Goal: Task Accomplishment & Management: Complete application form

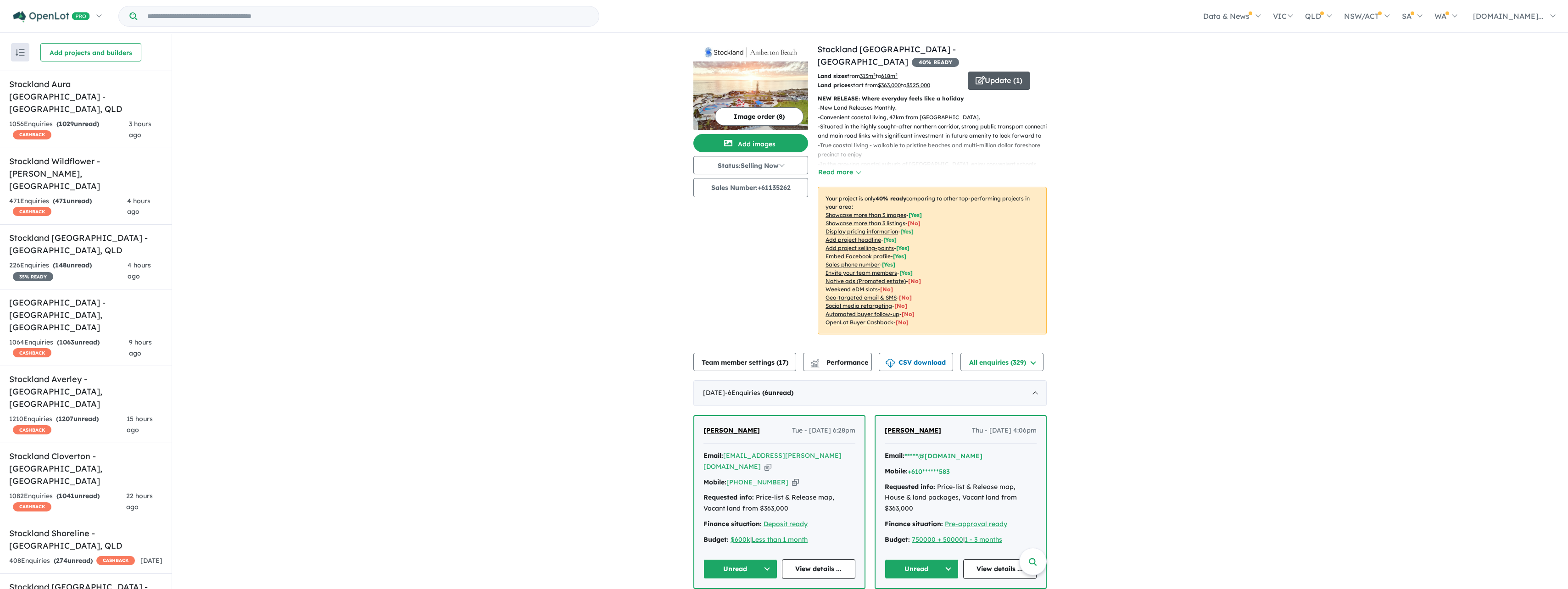
click at [998, 71] on button "Update ( 1 )" at bounding box center [999, 81] width 62 height 18
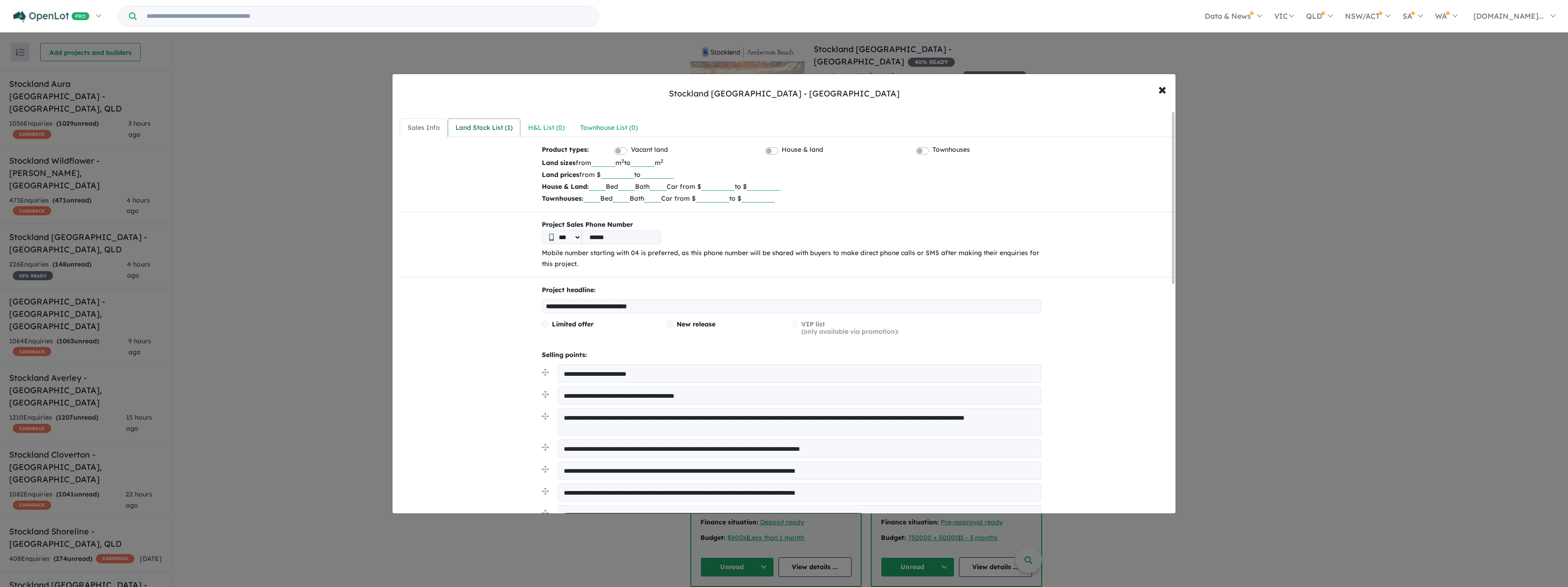
click at [462, 129] on div "Land Stock List ( 1 )" at bounding box center [484, 128] width 57 height 11
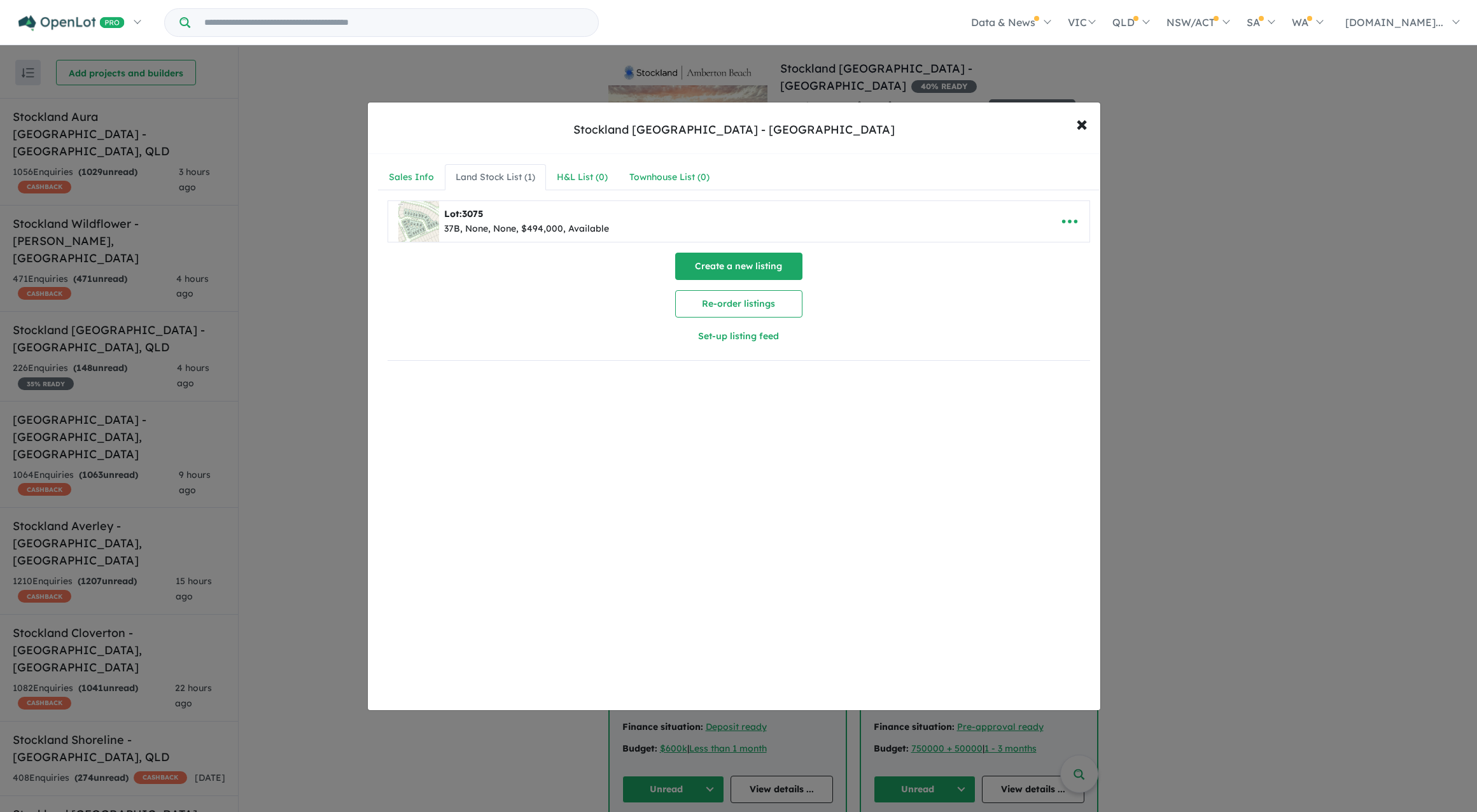
click at [731, 269] on button "Create a new listing" at bounding box center [738, 266] width 127 height 27
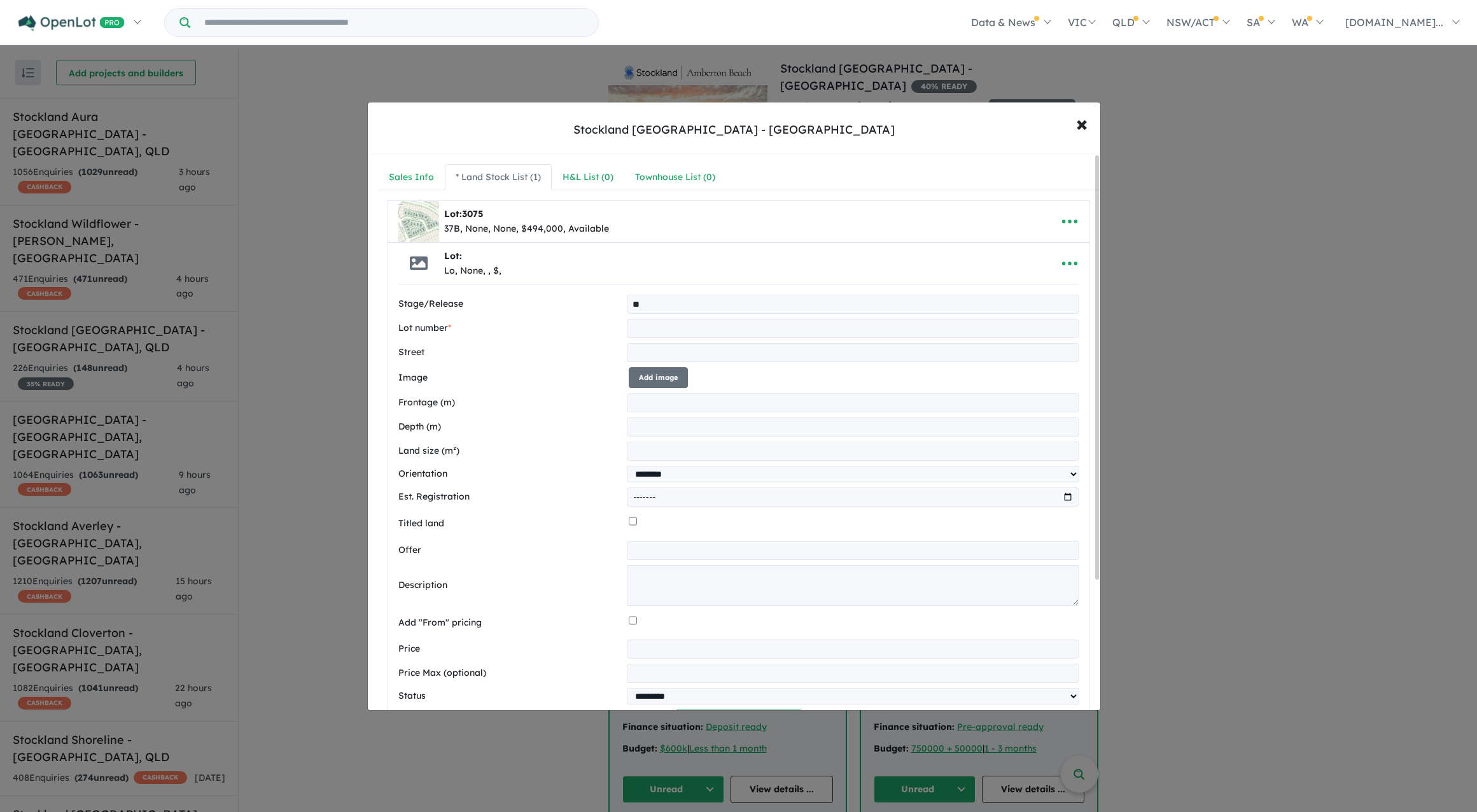
type input "*"
click at [642, 323] on input "text" at bounding box center [852, 328] width 452 height 19
click at [657, 304] on input "***" at bounding box center [852, 304] width 452 height 19
type input "*"
click at [698, 584] on textarea at bounding box center [852, 586] width 452 height 41
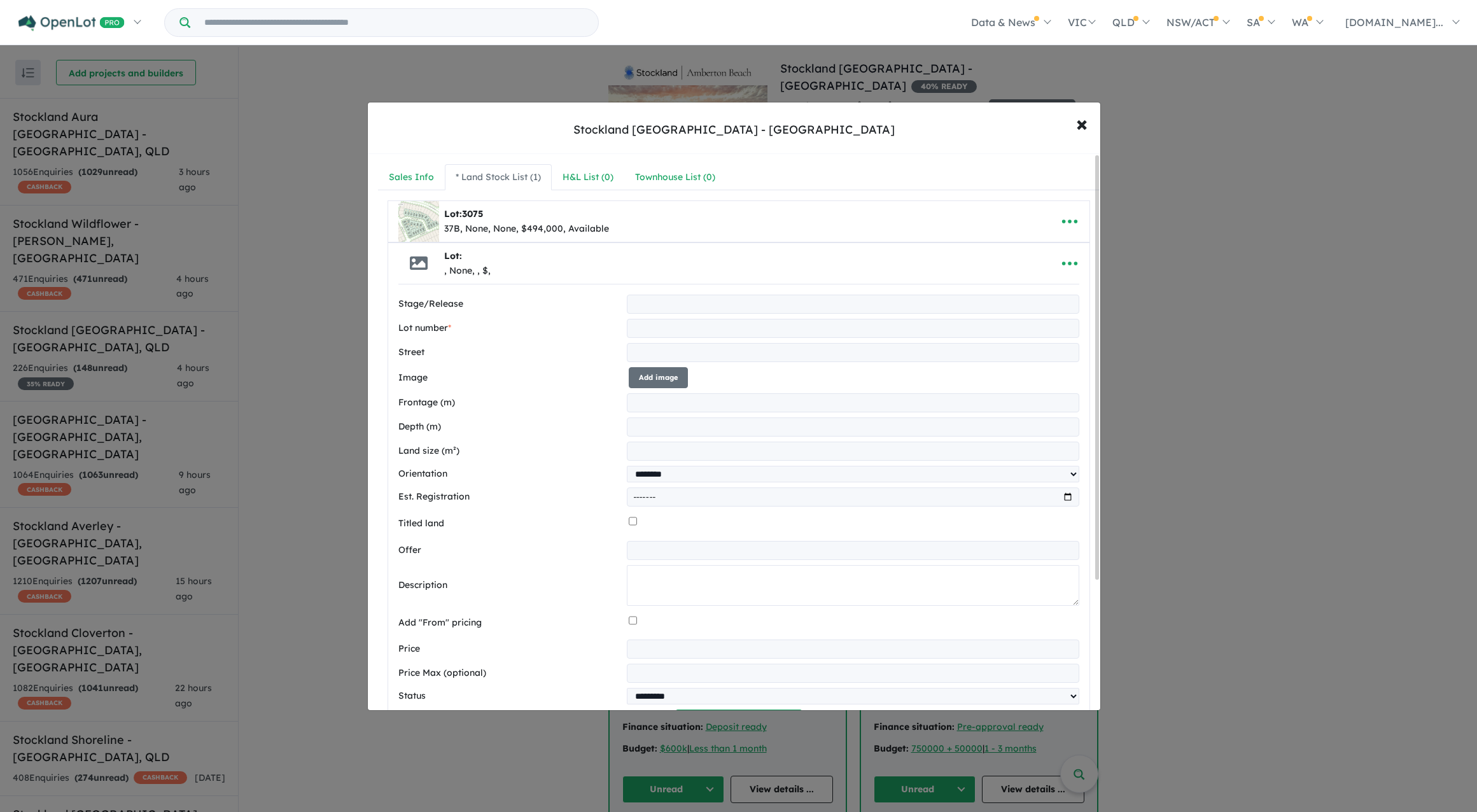
click at [662, 588] on textarea at bounding box center [852, 586] width 452 height 41
paste textarea "**********"
type textarea "**********"
click at [637, 310] on input "text" at bounding box center [852, 304] width 452 height 19
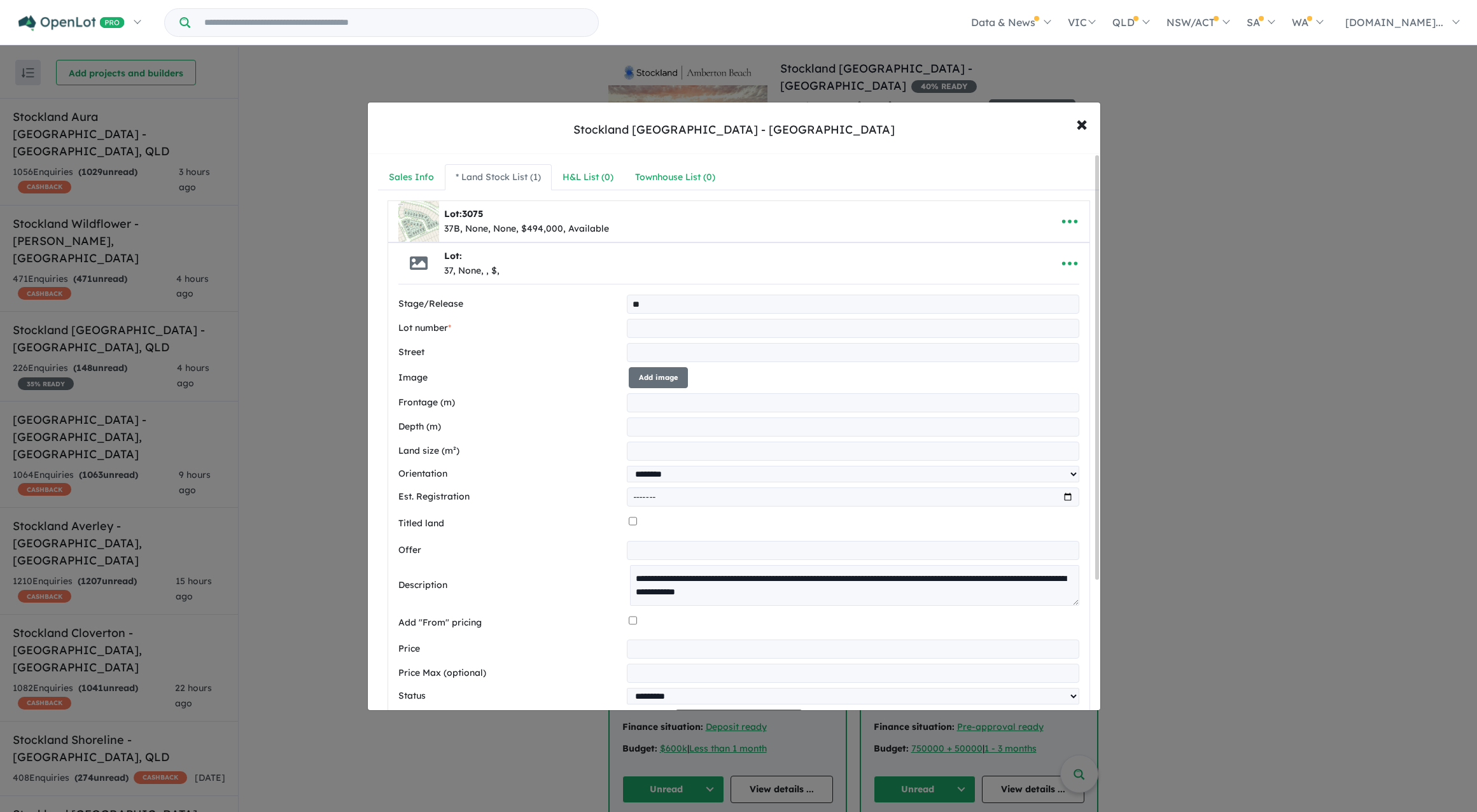
type input "*"
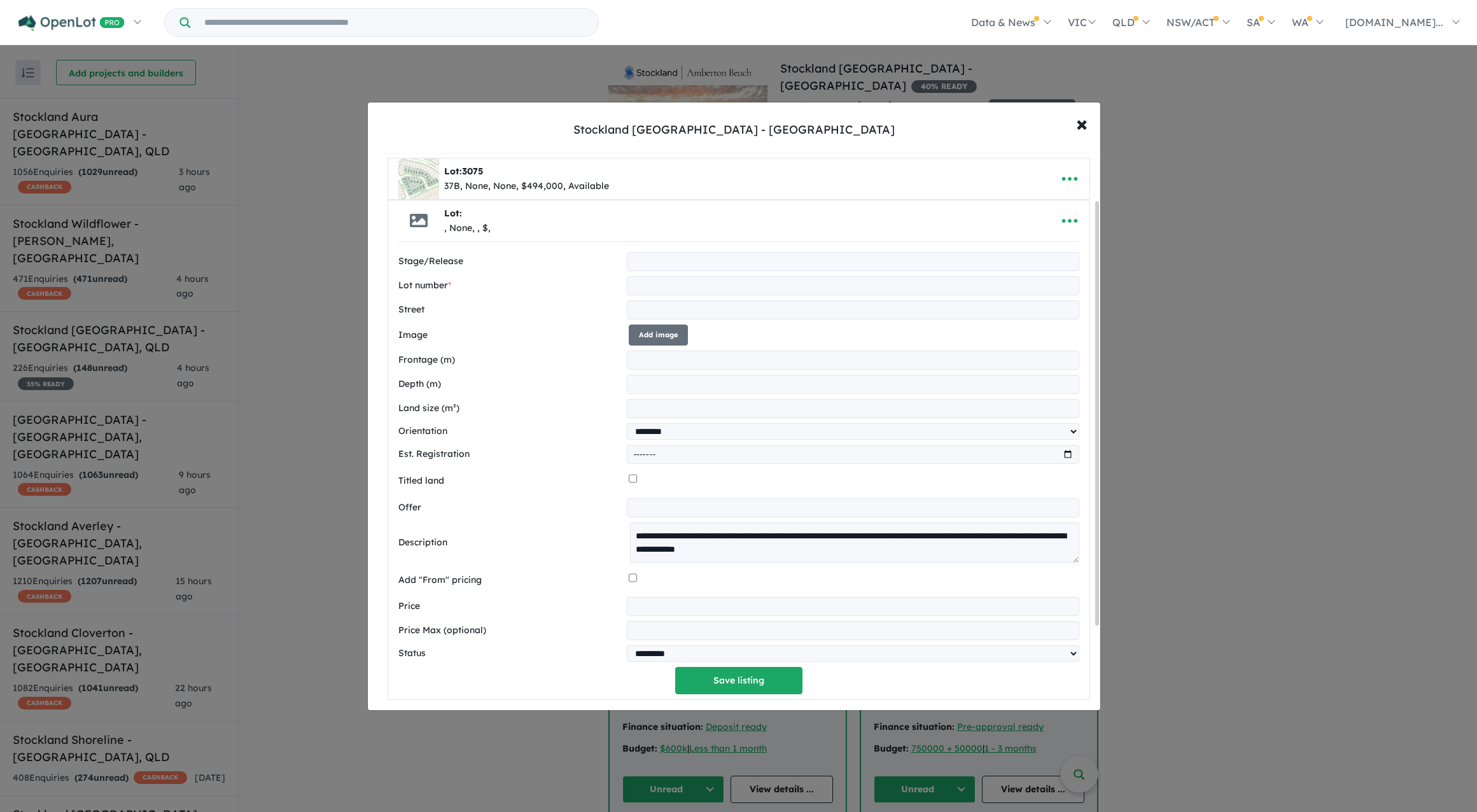
scroll to position [64, 0]
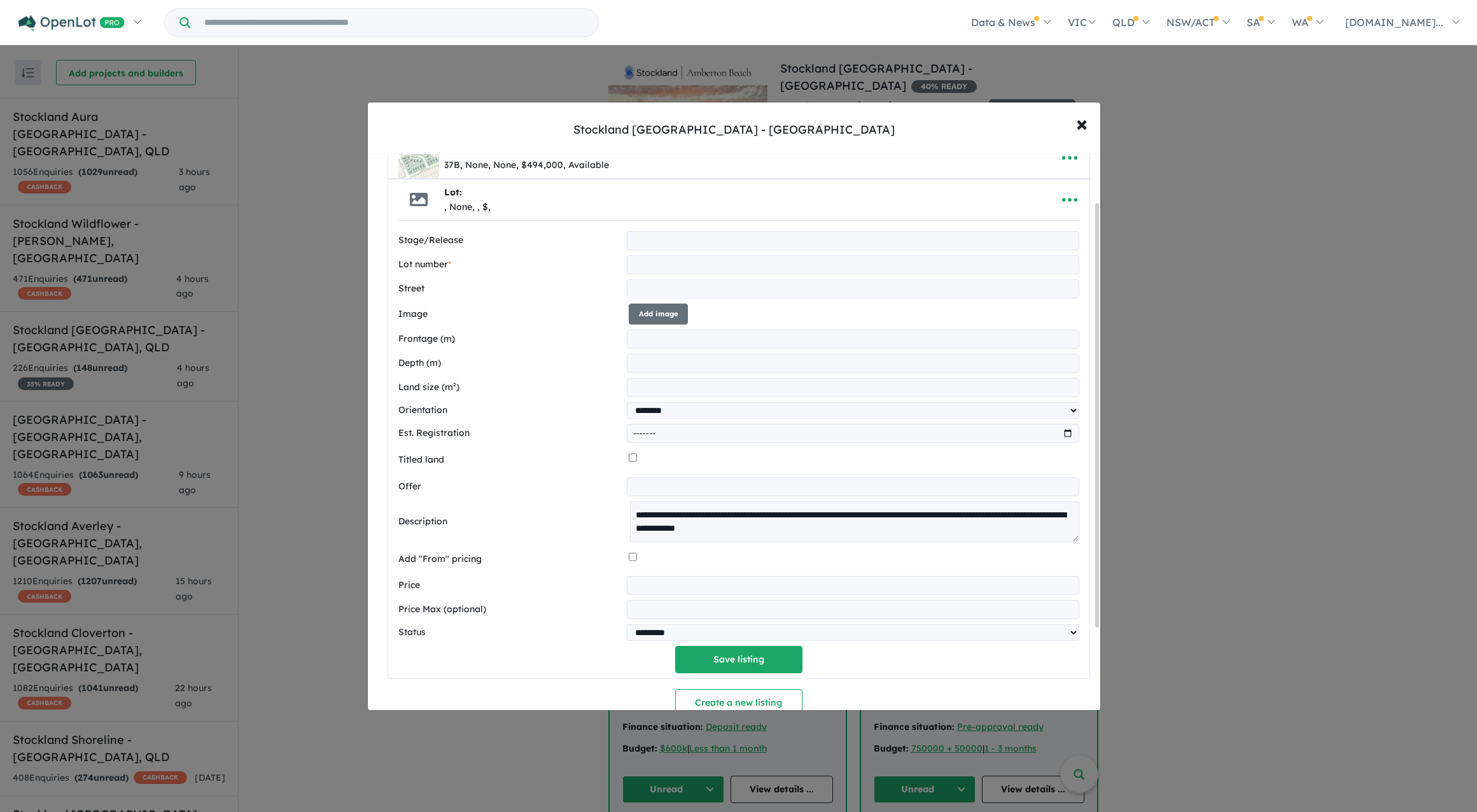
click at [644, 591] on input "number" at bounding box center [852, 585] width 452 height 19
type input "*"
